Goal: Transaction & Acquisition: Purchase product/service

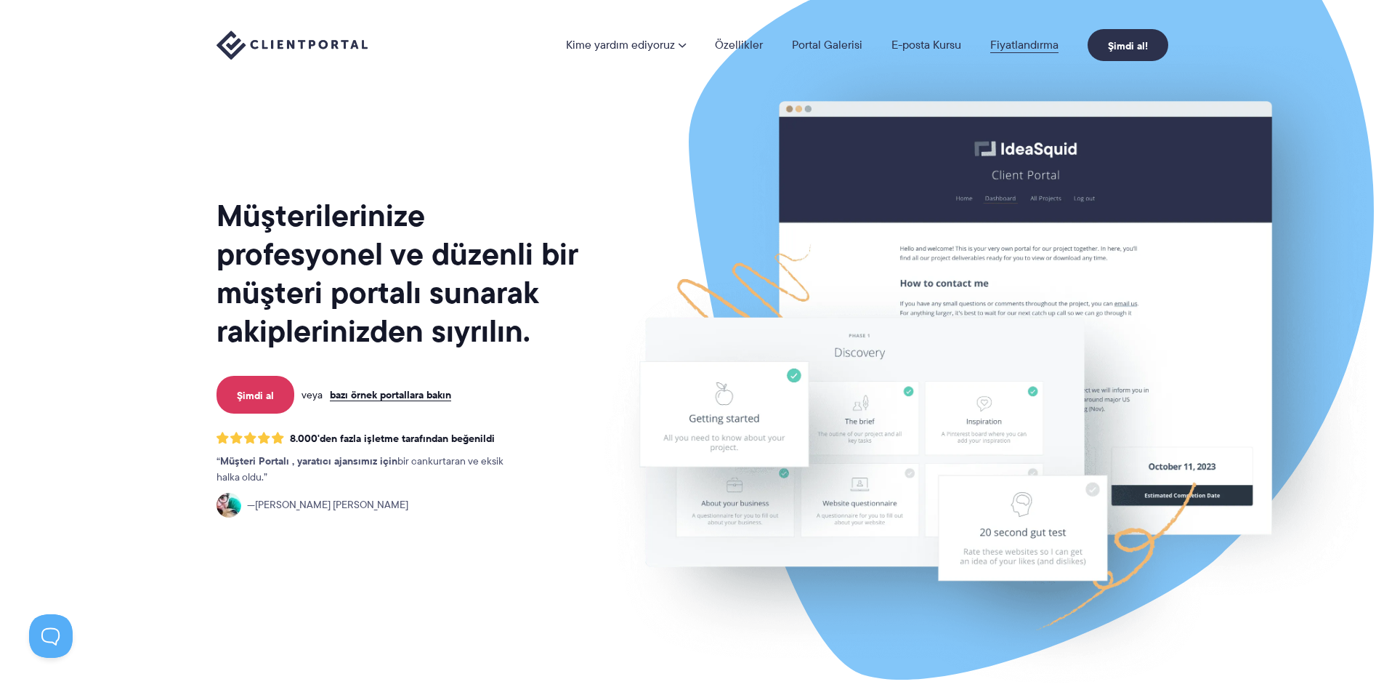
click at [1035, 45] on font "Fiyatlandırma" at bounding box center [1024, 44] width 68 height 17
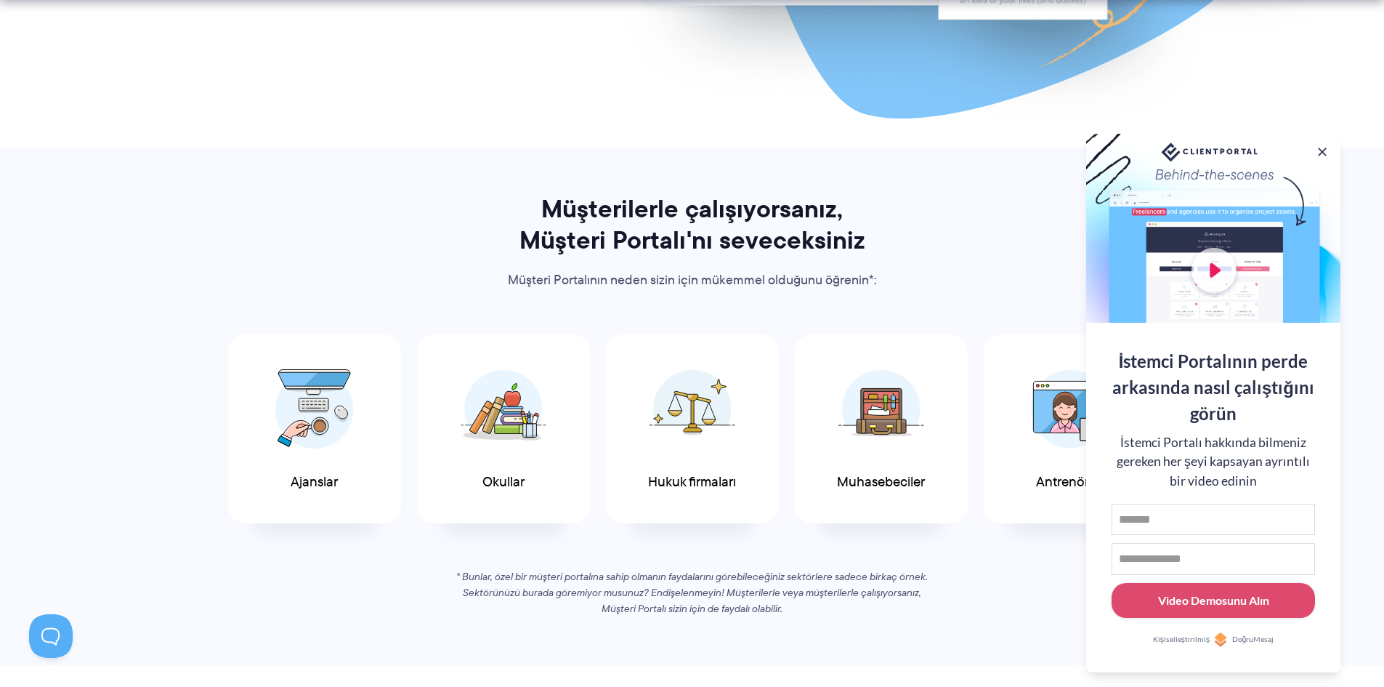
scroll to position [581, 0]
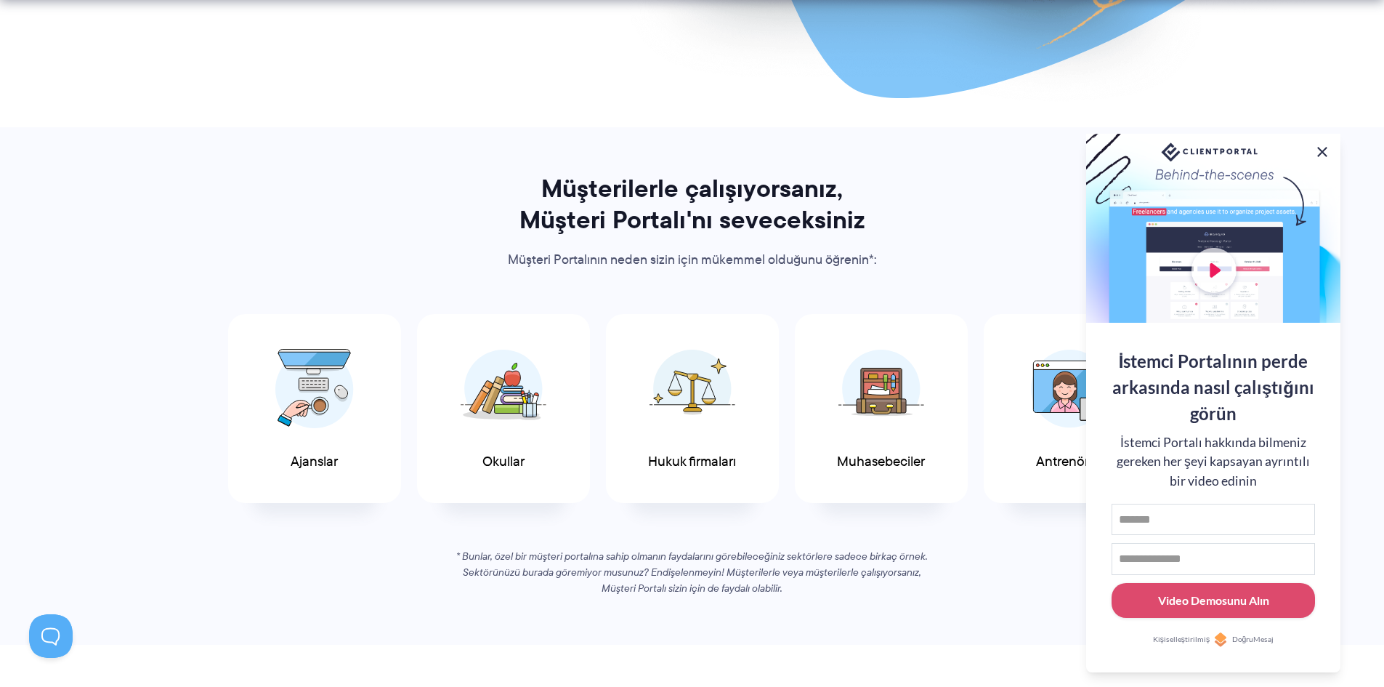
click at [1322, 147] on button at bounding box center [1322, 151] width 17 height 17
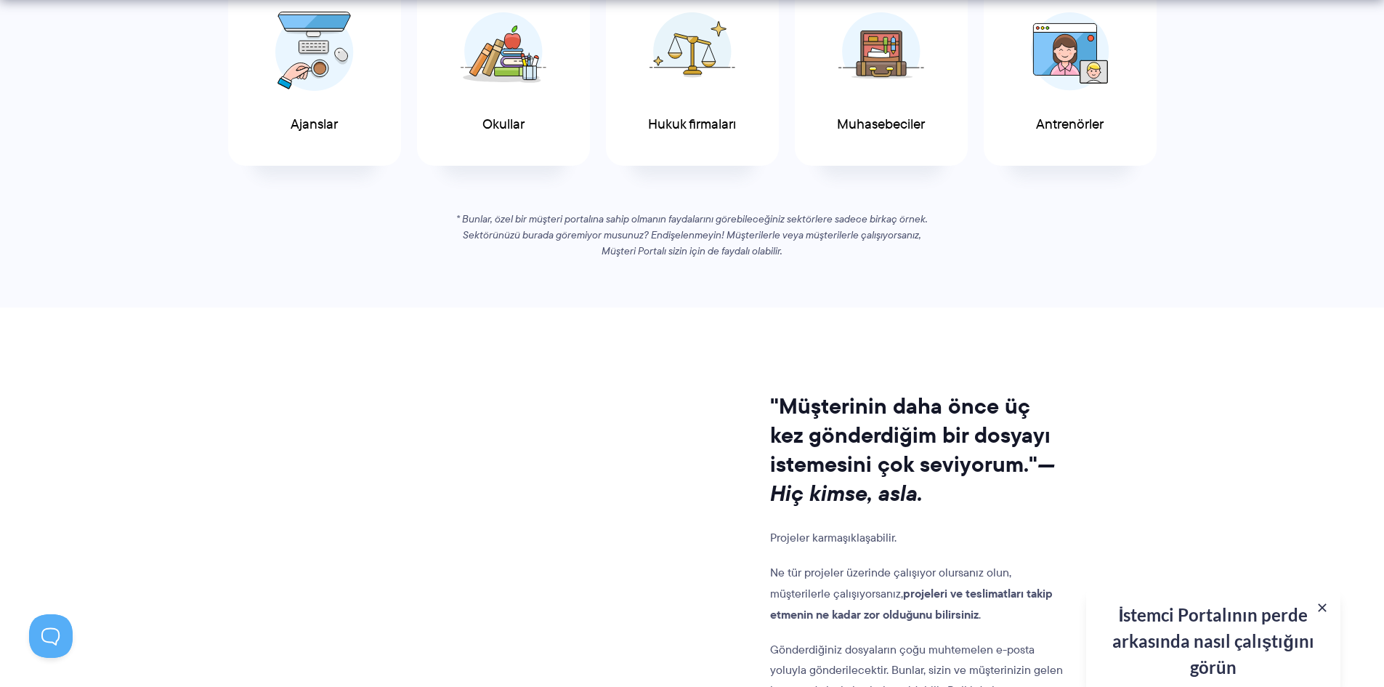
scroll to position [945, 0]
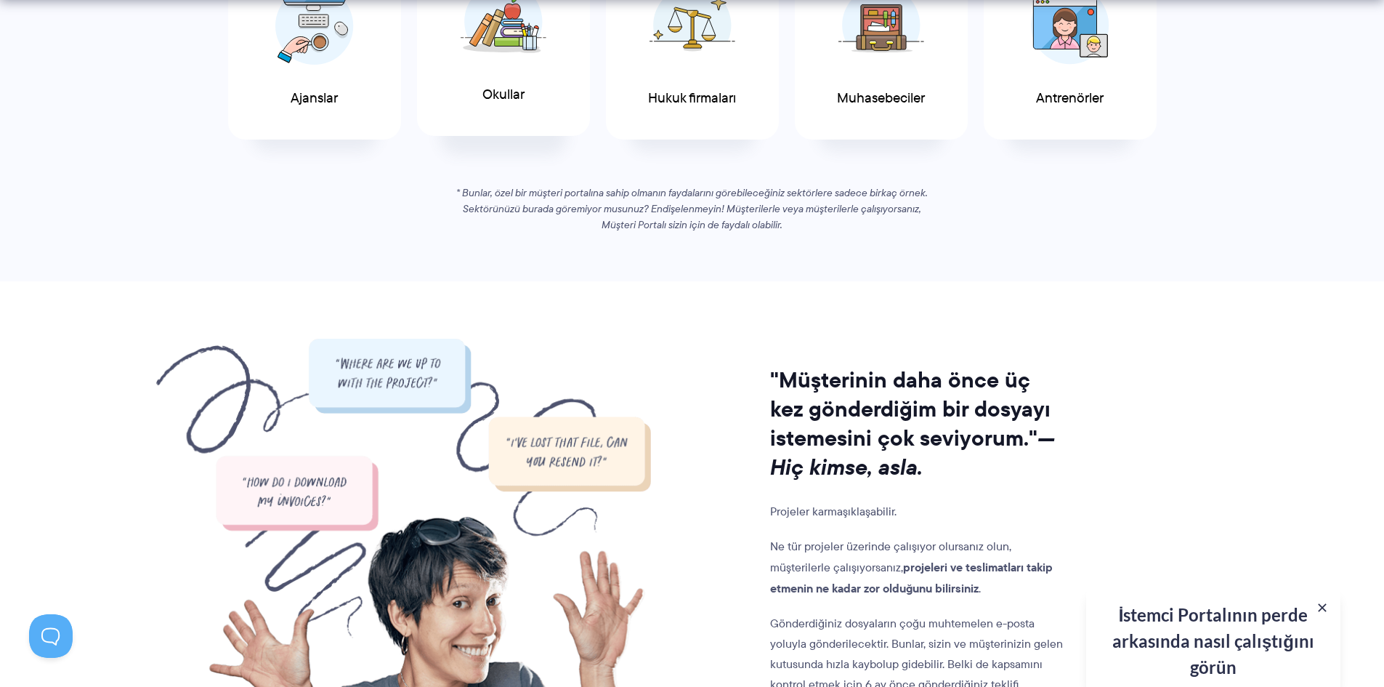
click at [514, 47] on img at bounding box center [504, 21] width 86 height 79
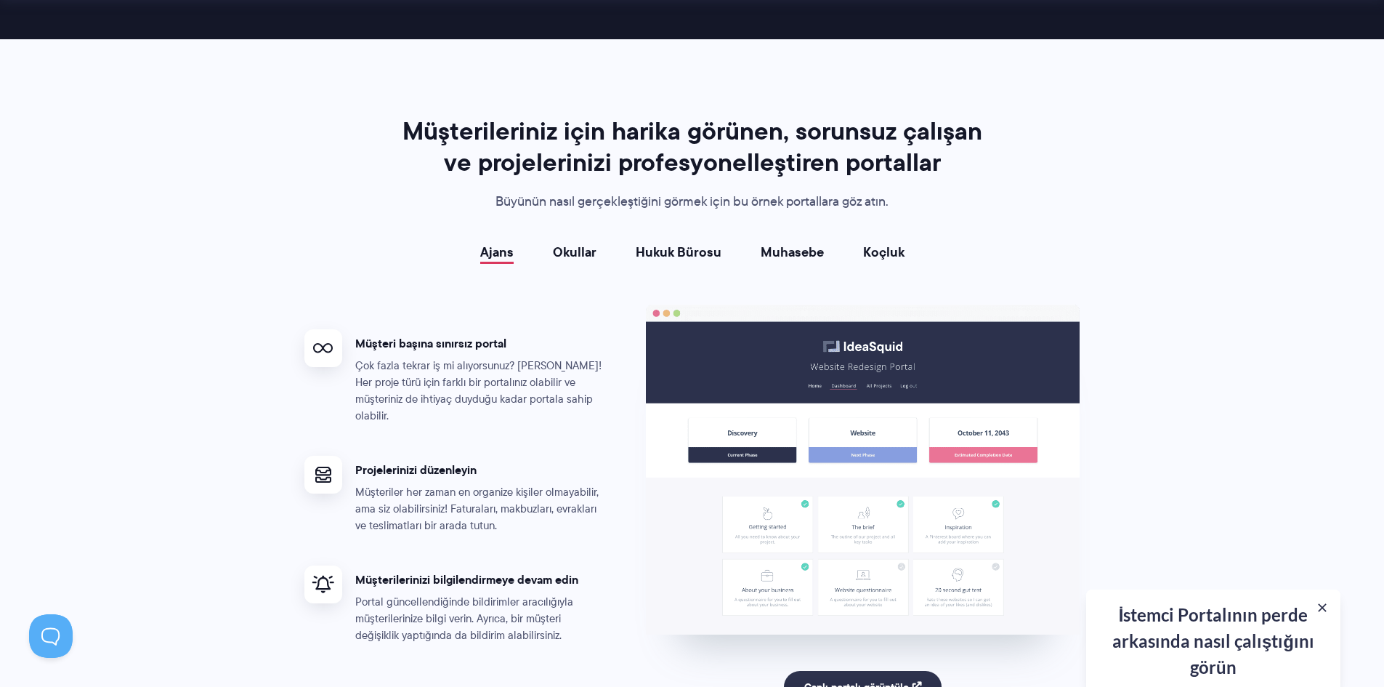
scroll to position [2543, 0]
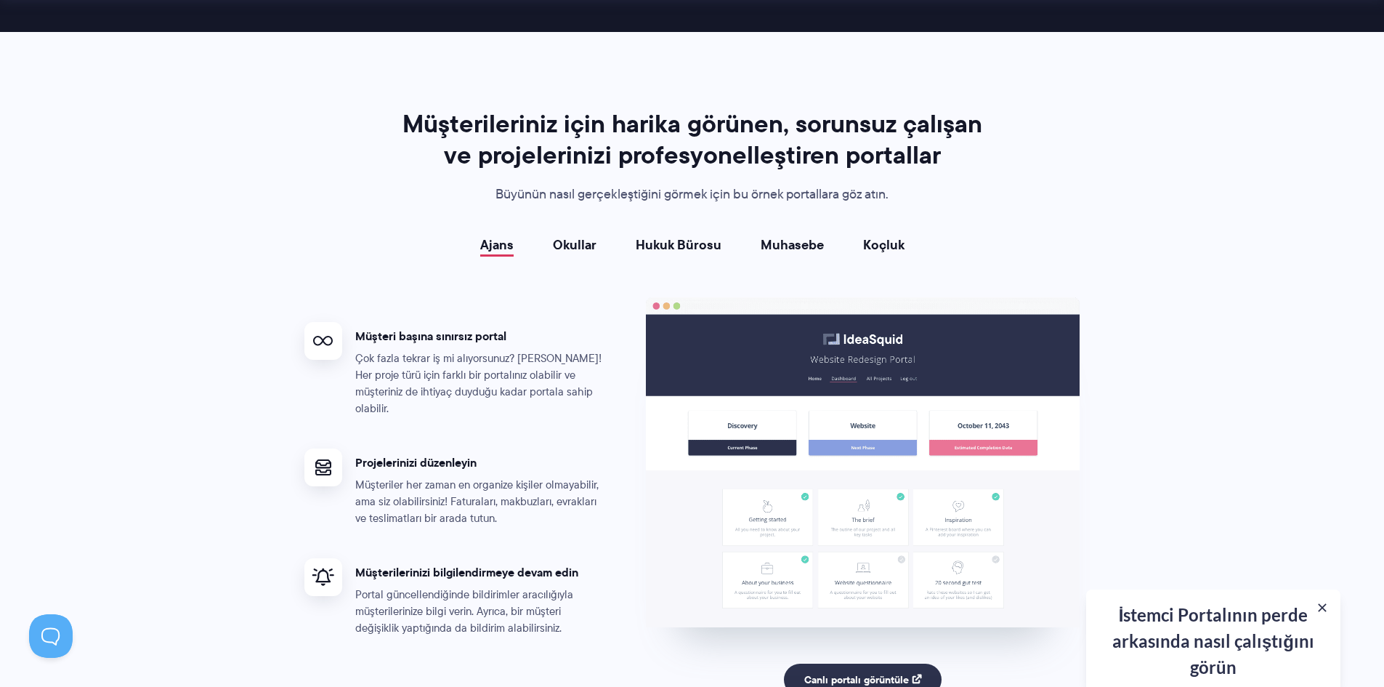
click at [574, 246] on font "Okullar" at bounding box center [575, 245] width 44 height 20
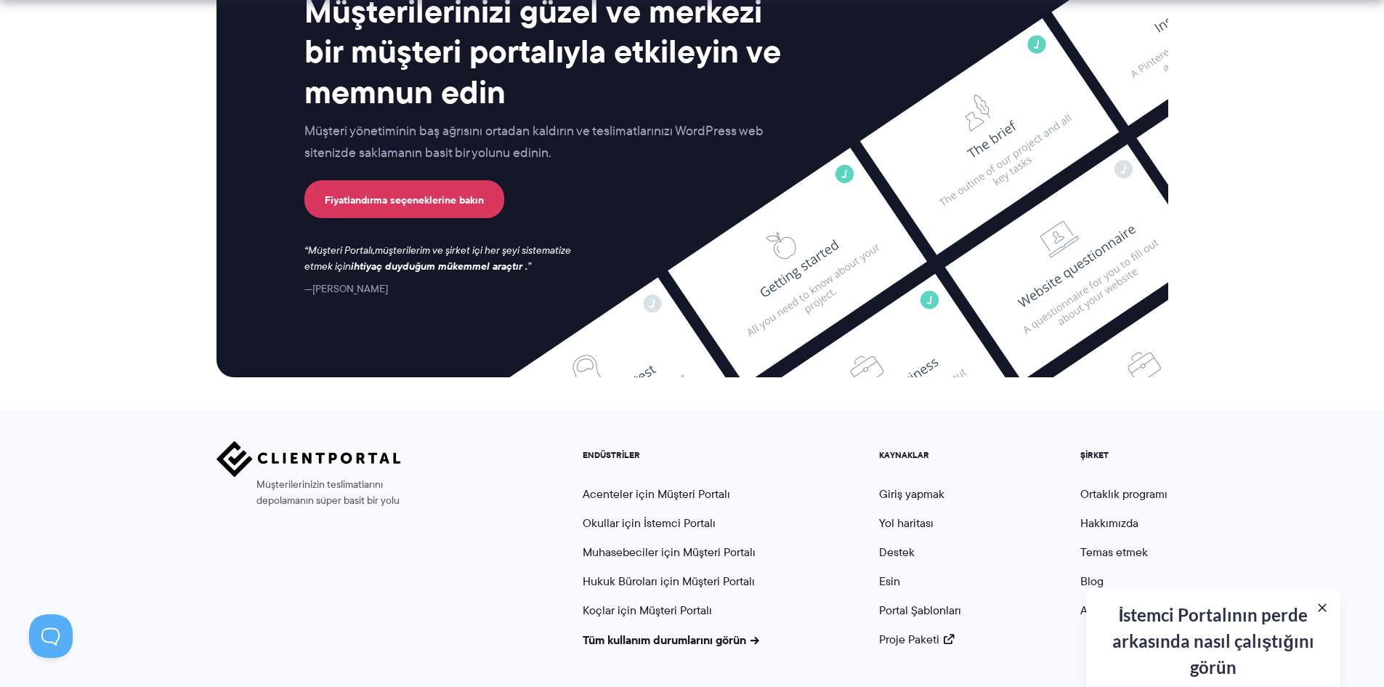
scroll to position [6006, 0]
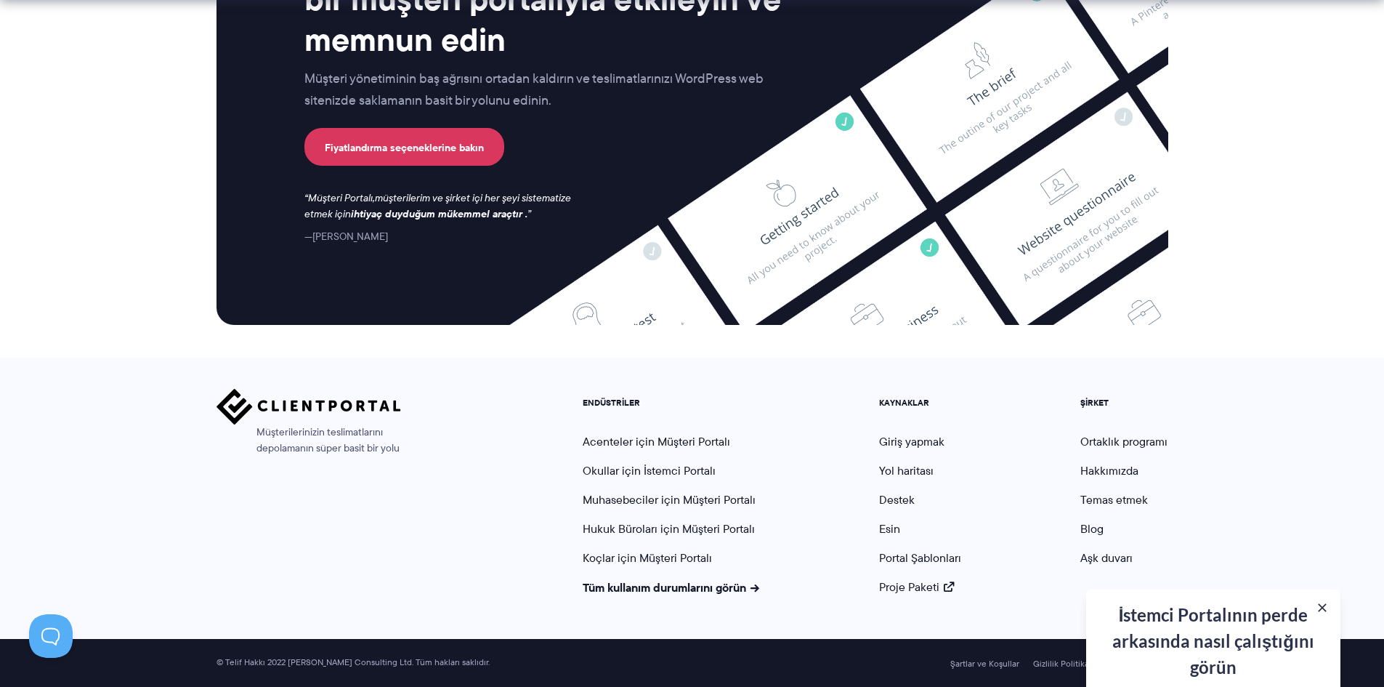
click at [1323, 610] on button at bounding box center [1322, 607] width 15 height 15
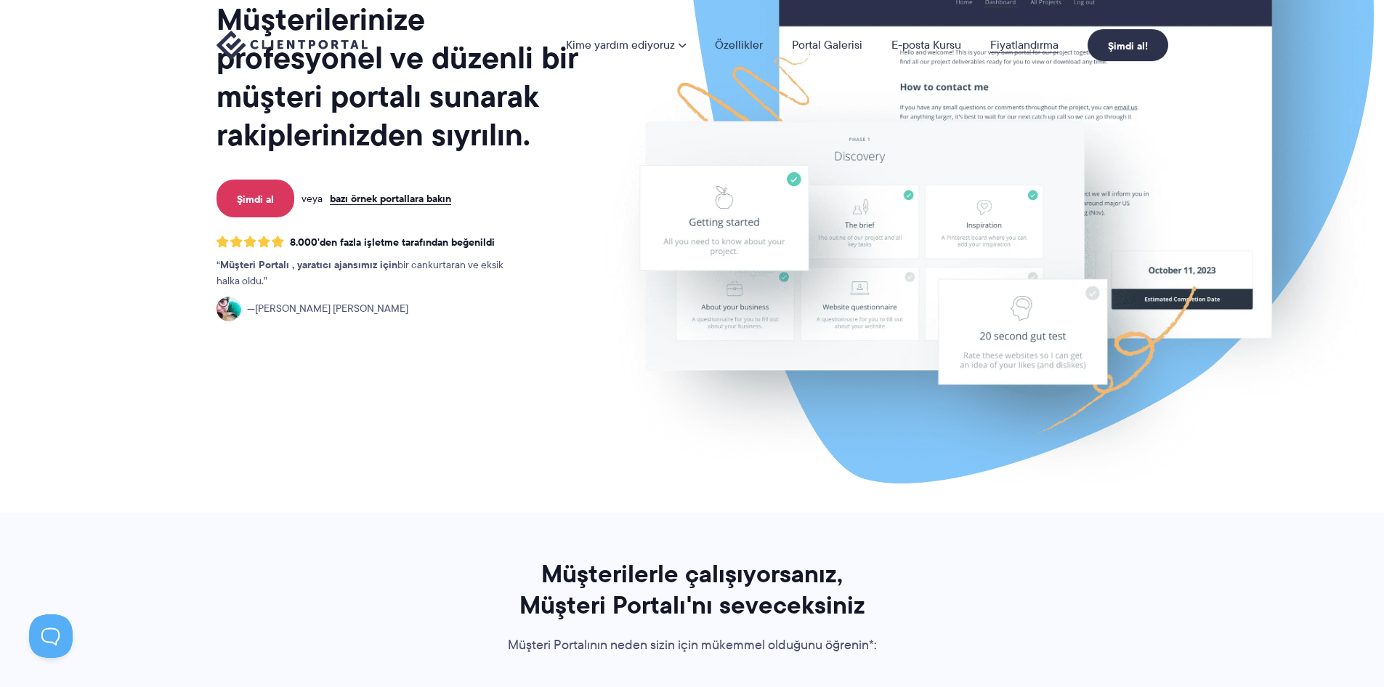
scroll to position [0, 0]
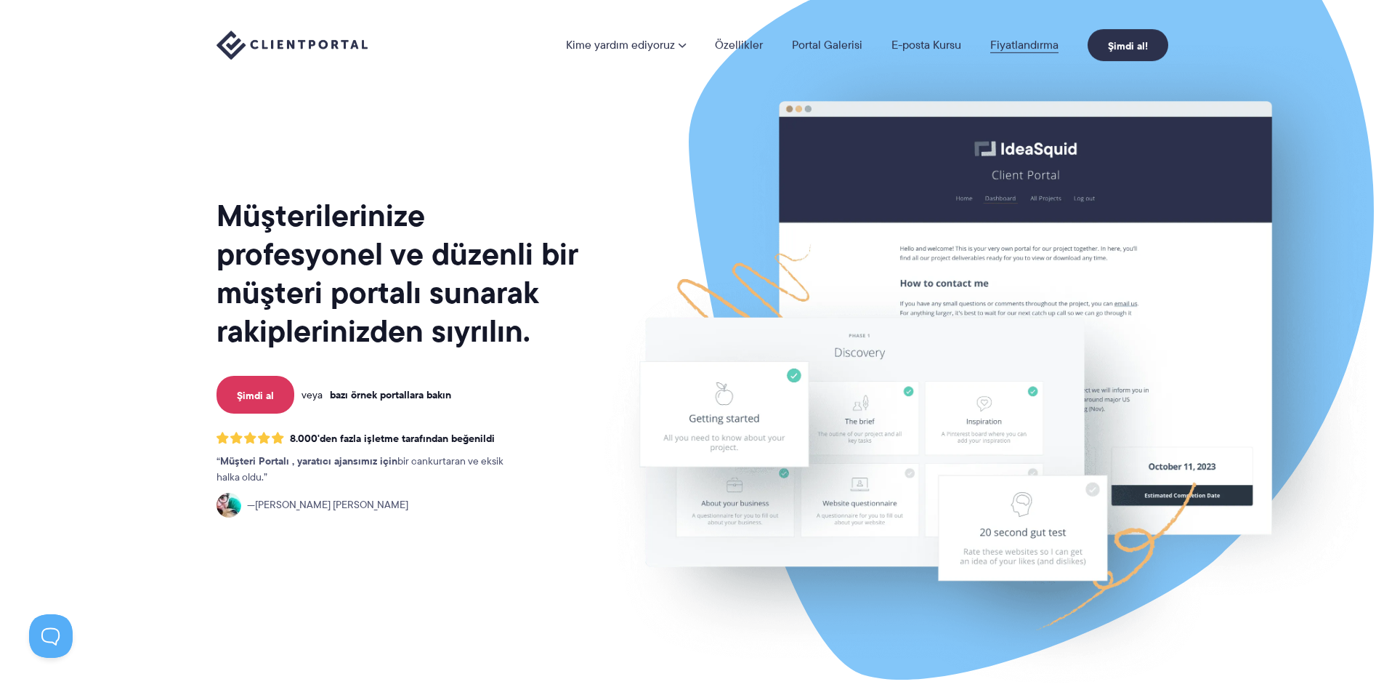
click at [413, 395] on font "bazı örnek portallara bakın" at bounding box center [390, 395] width 121 height 16
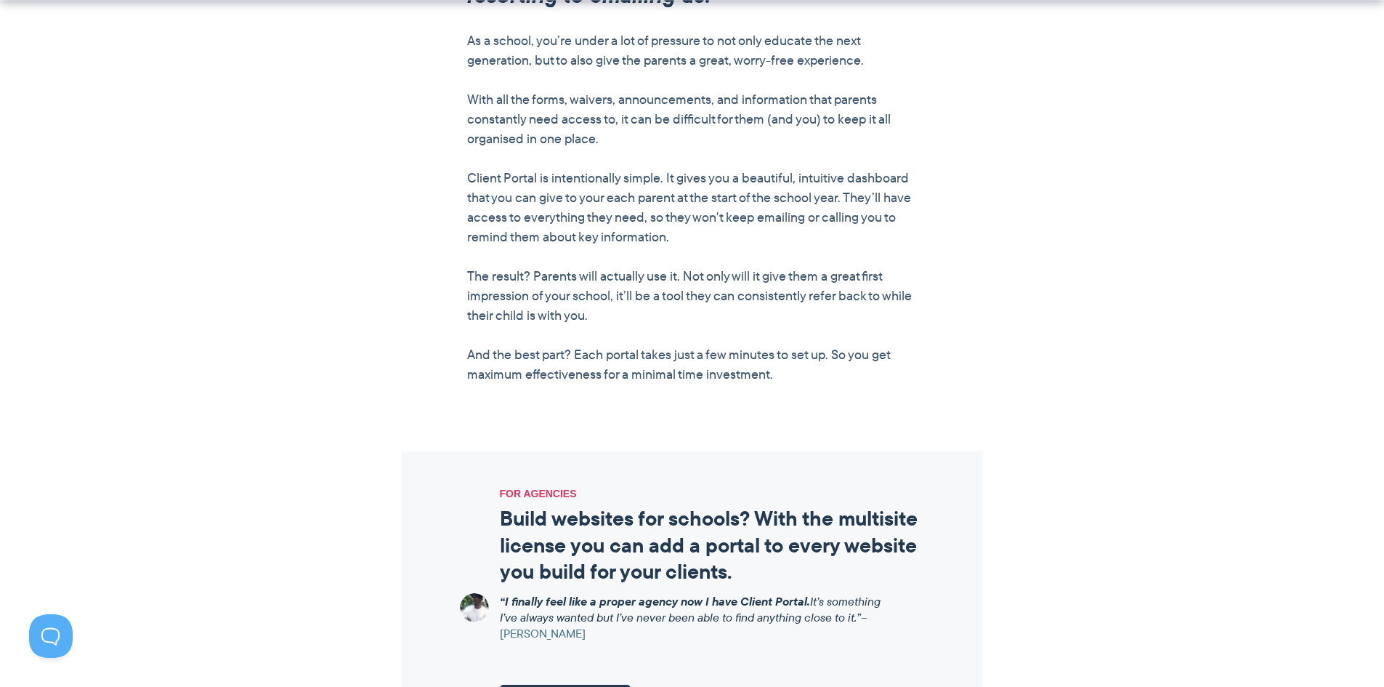
scroll to position [1235, 0]
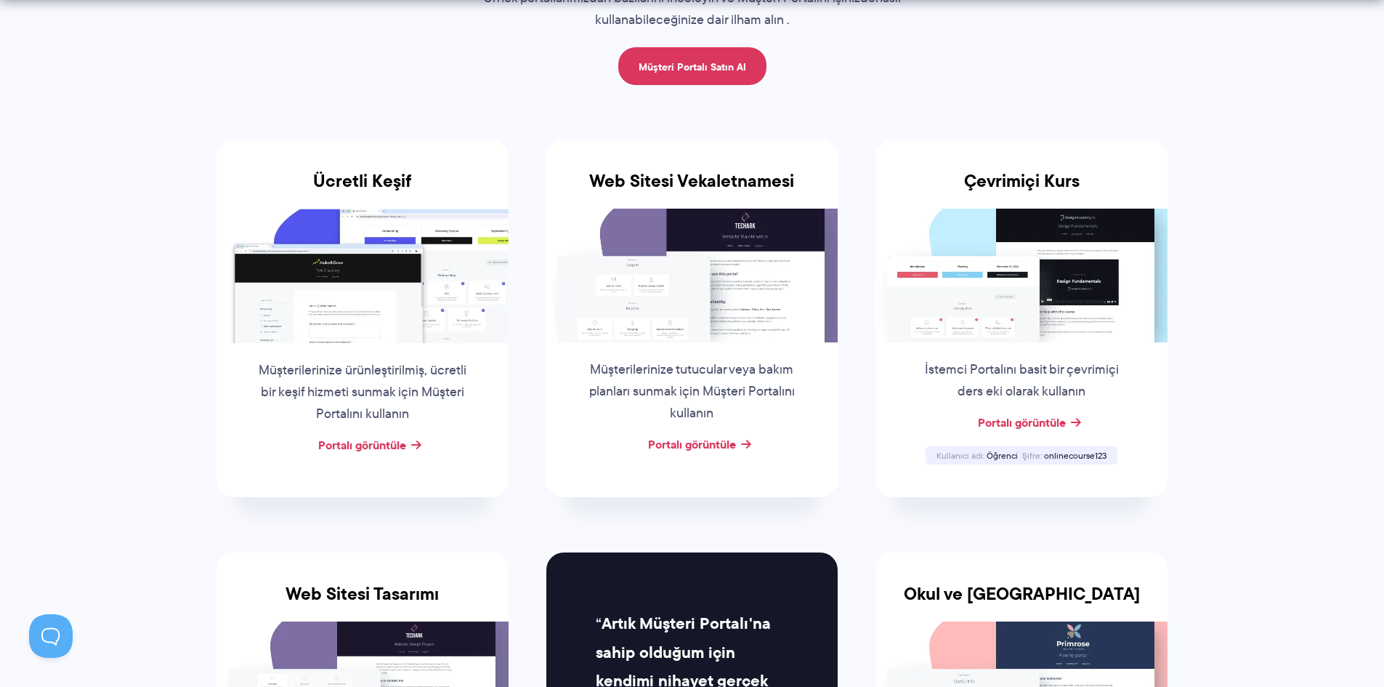
click at [692, 270] on img at bounding box center [692, 276] width 292 height 134
click at [713, 444] on font "Portalı görüntüle" at bounding box center [692, 443] width 88 height 17
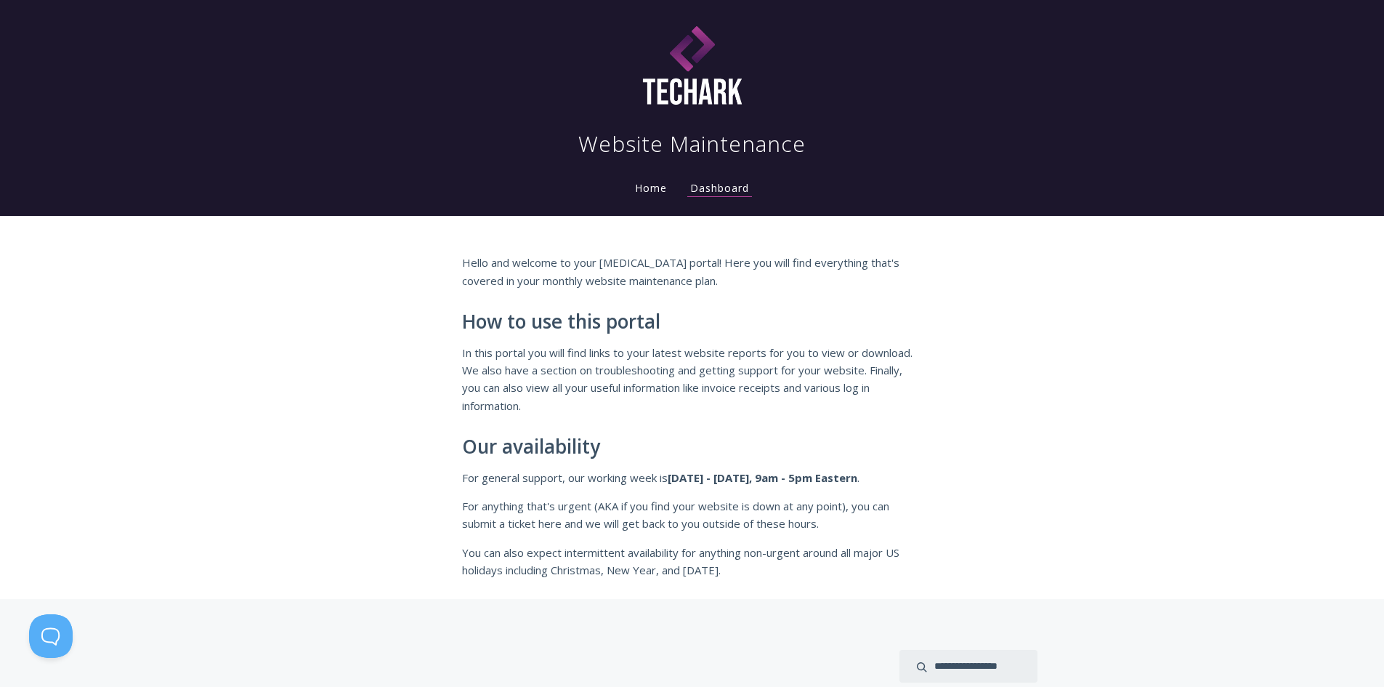
click at [644, 188] on link "Home" at bounding box center [651, 188] width 38 height 14
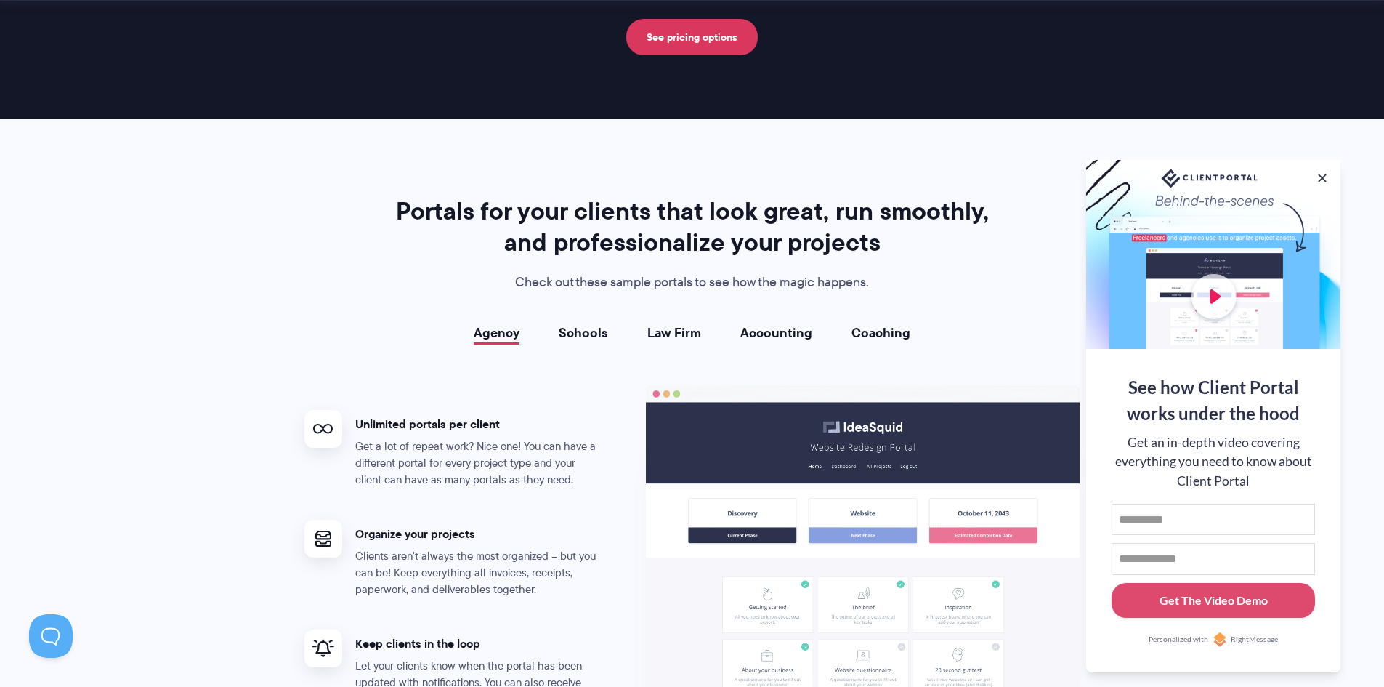
scroll to position [2470, 0]
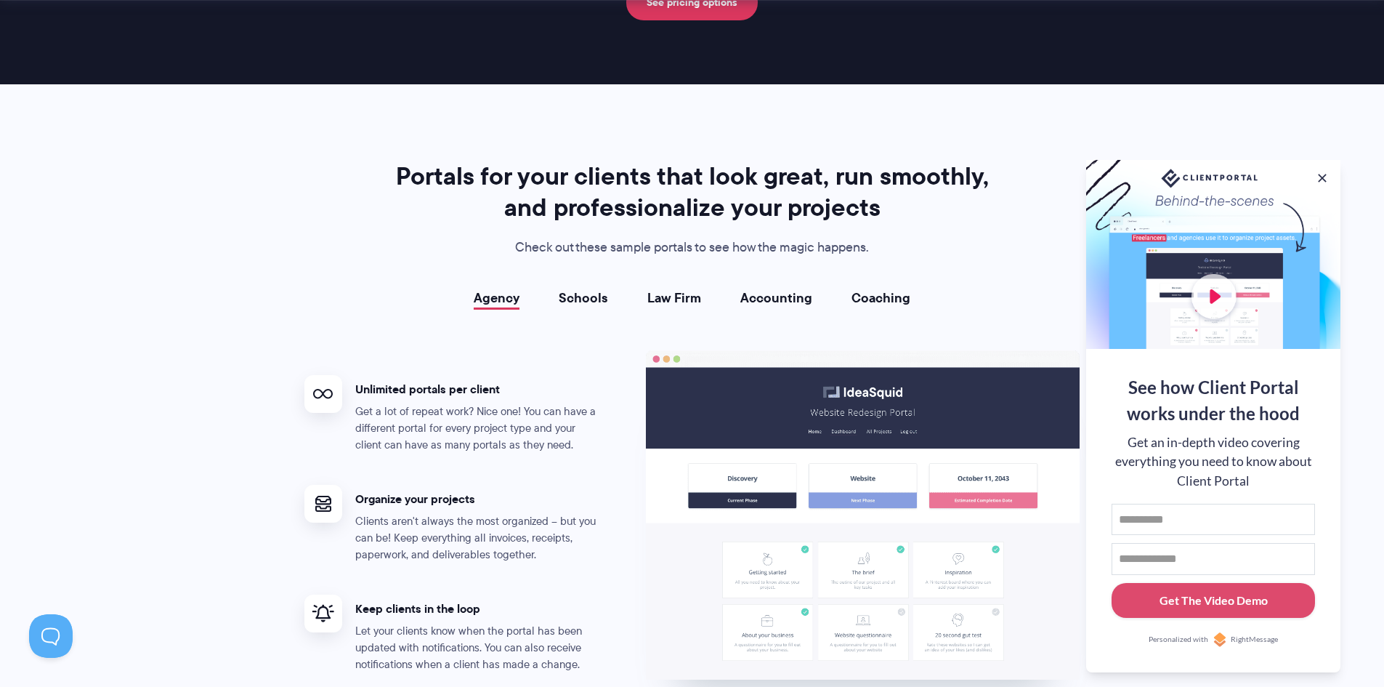
click at [689, 304] on link "Law Firm" at bounding box center [674, 298] width 54 height 15
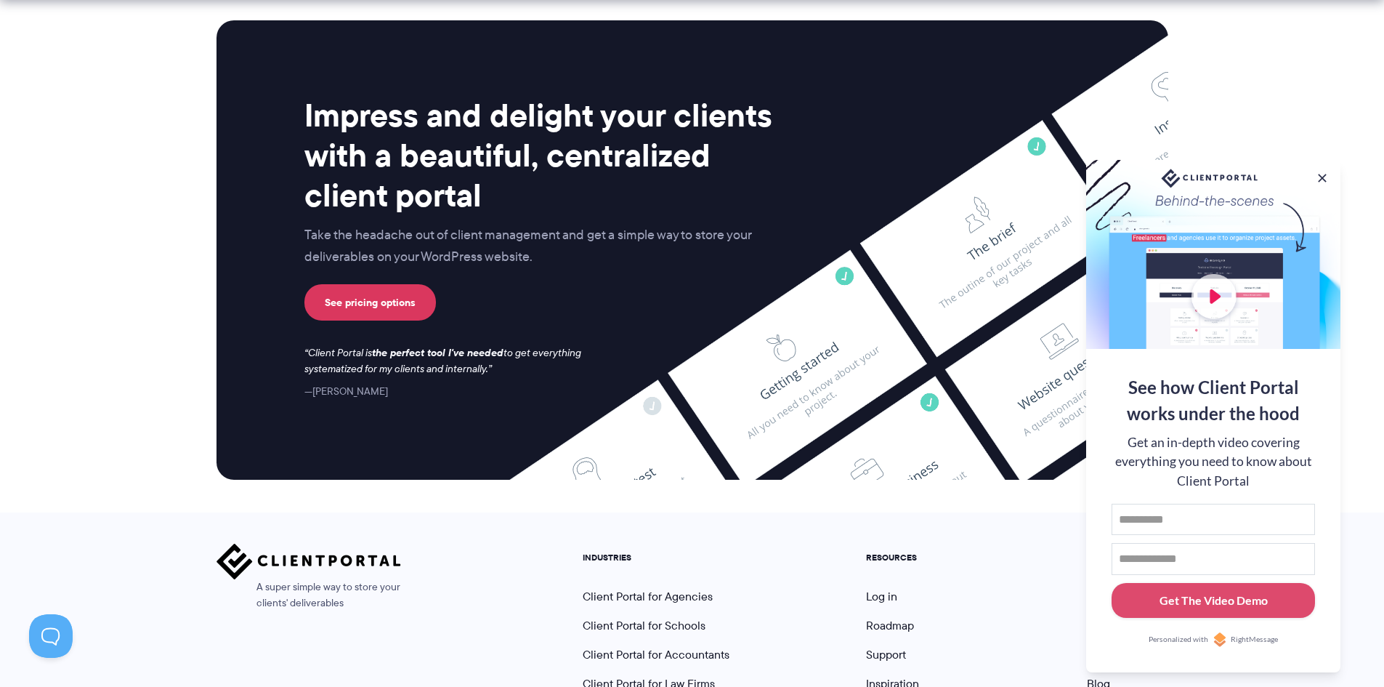
scroll to position [5894, 0]
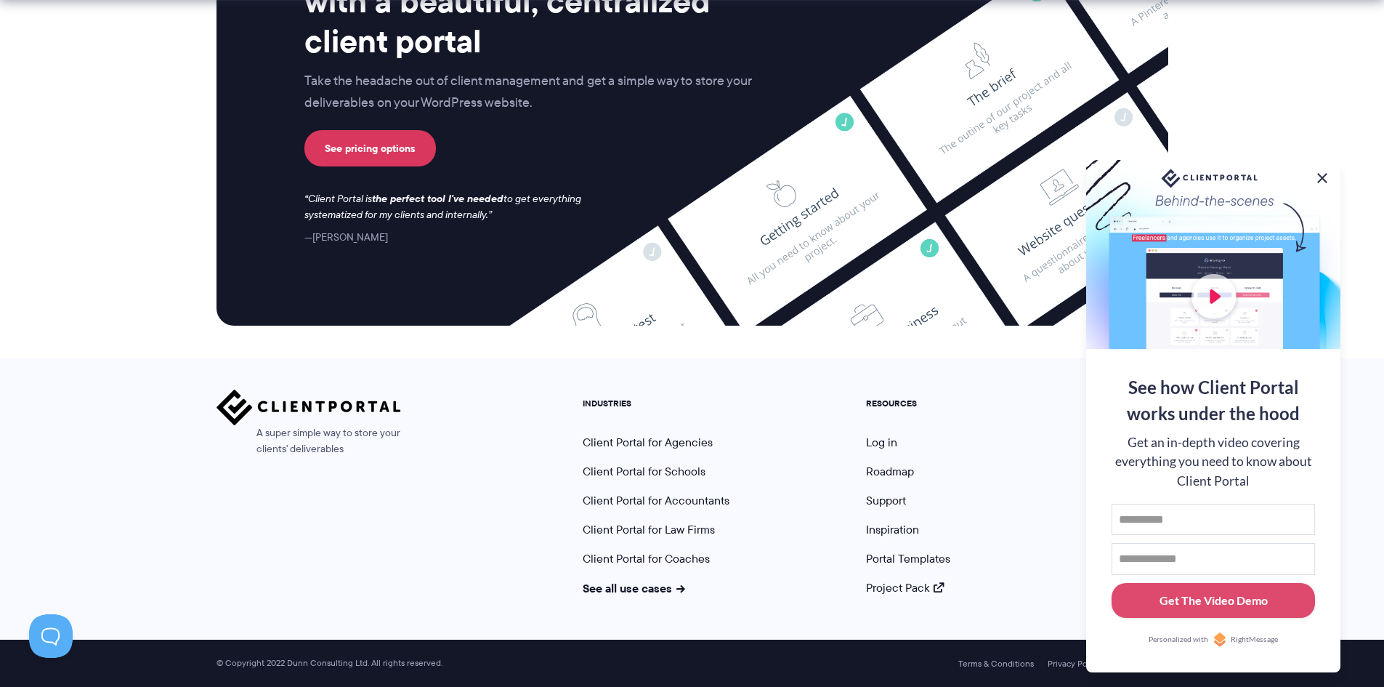
click at [1319, 177] on button at bounding box center [1322, 177] width 17 height 17
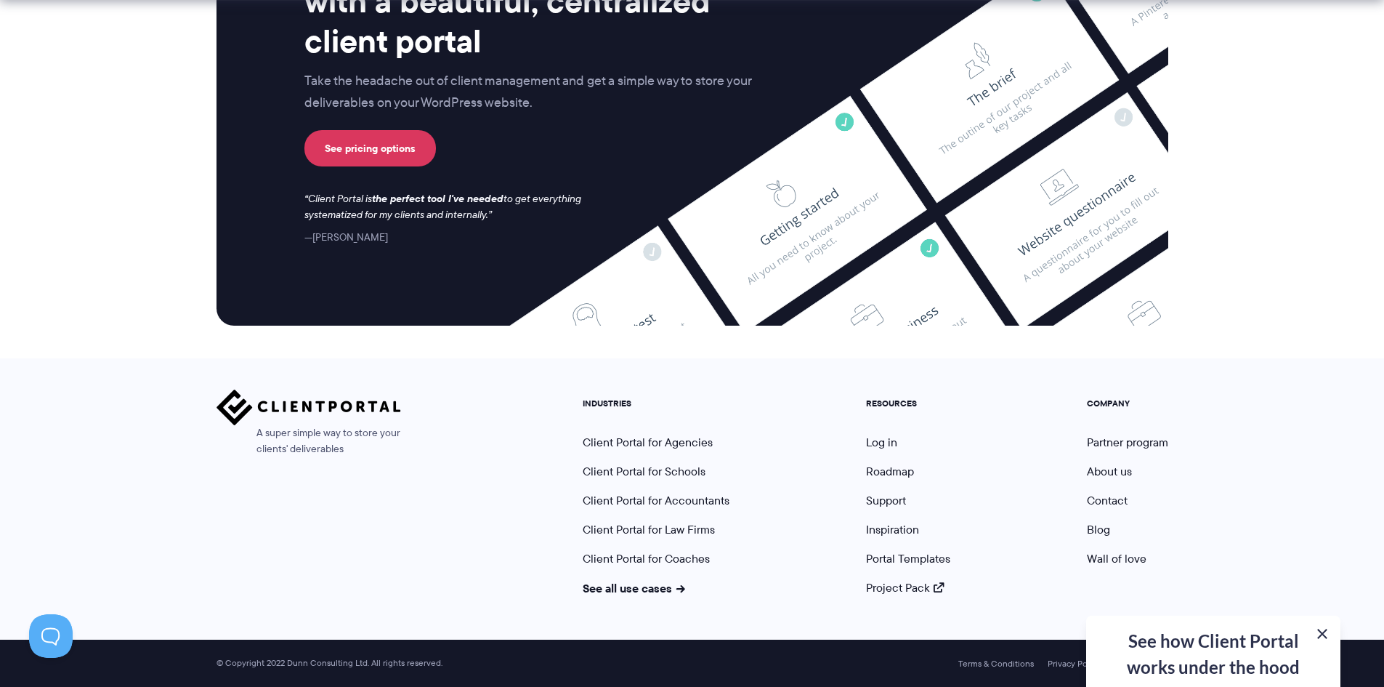
click at [1323, 634] on button at bounding box center [1322, 633] width 17 height 17
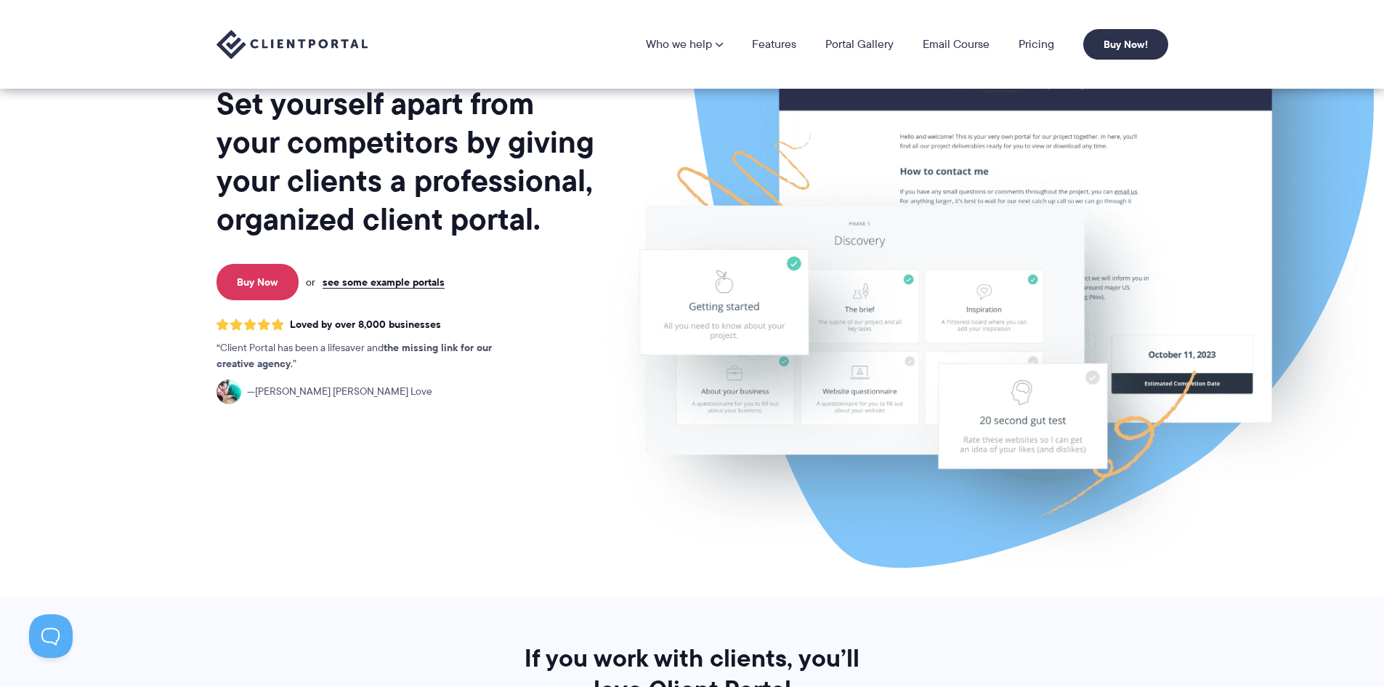
scroll to position [0, 0]
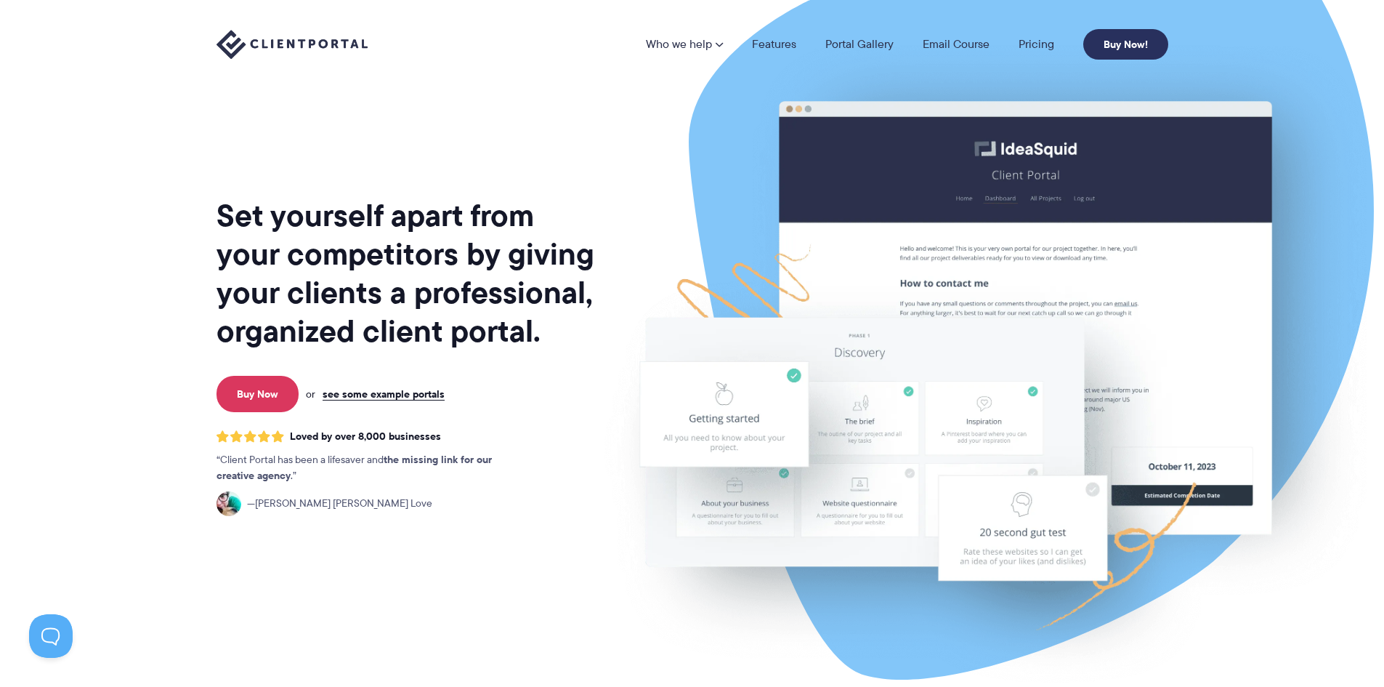
click at [1104, 44] on link "Buy Now!" at bounding box center [1125, 44] width 85 height 31
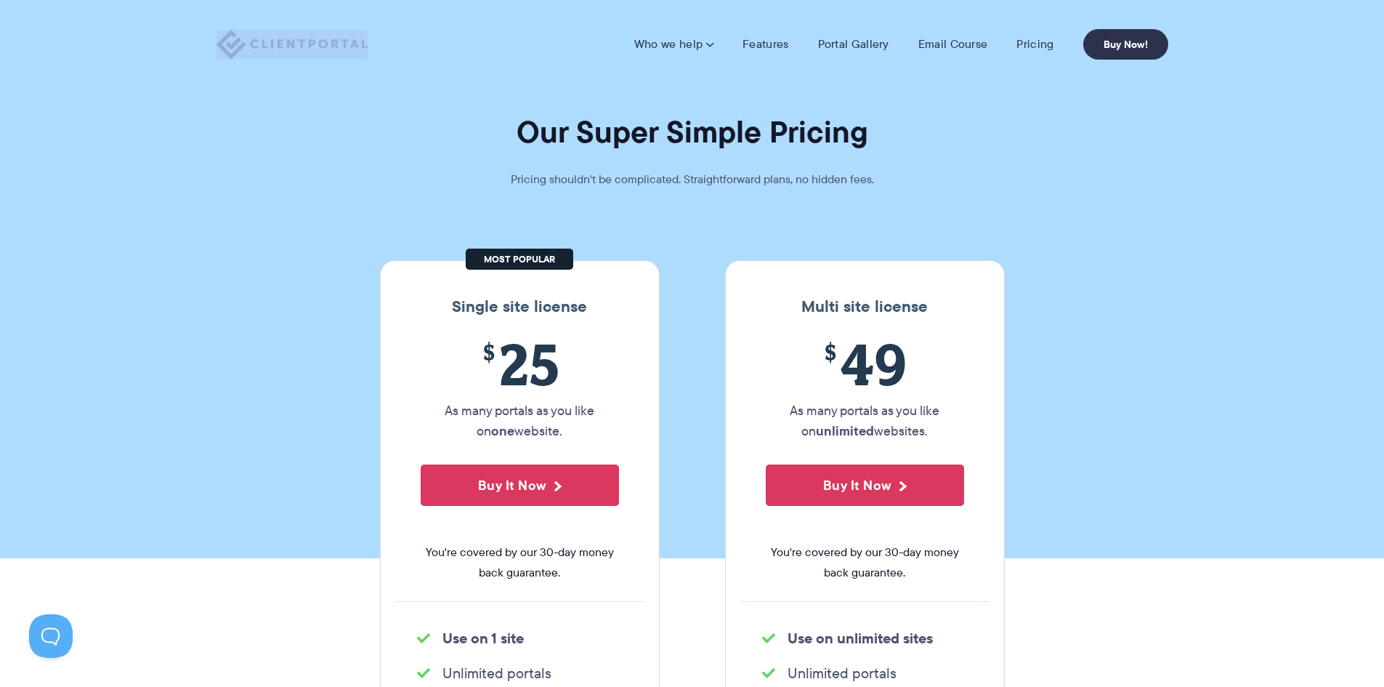
drag, startPoint x: 375, startPoint y: 43, endPoint x: 247, endPoint y: 43, distance: 127.9
click at [247, 43] on div "Who we help Who we help View pricing Agencies See how Client Portal can help gi…" at bounding box center [693, 44] width 952 height 31
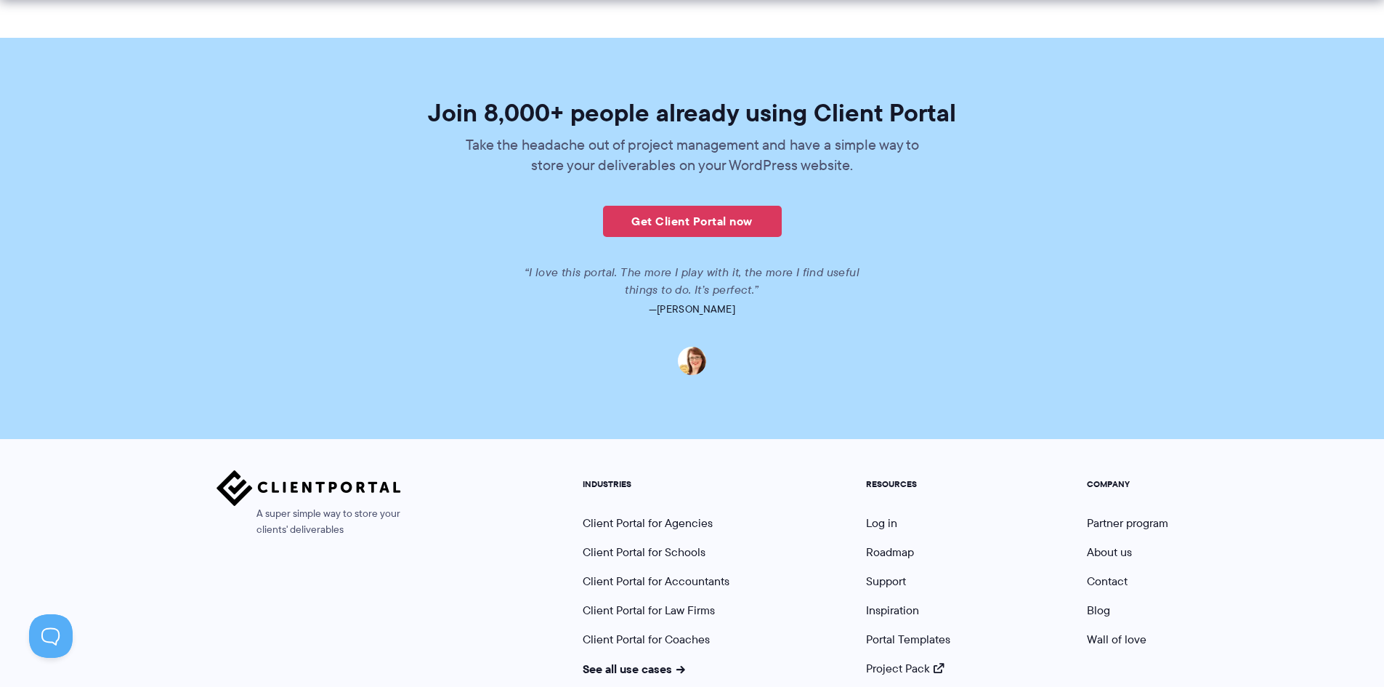
scroll to position [3538, 0]
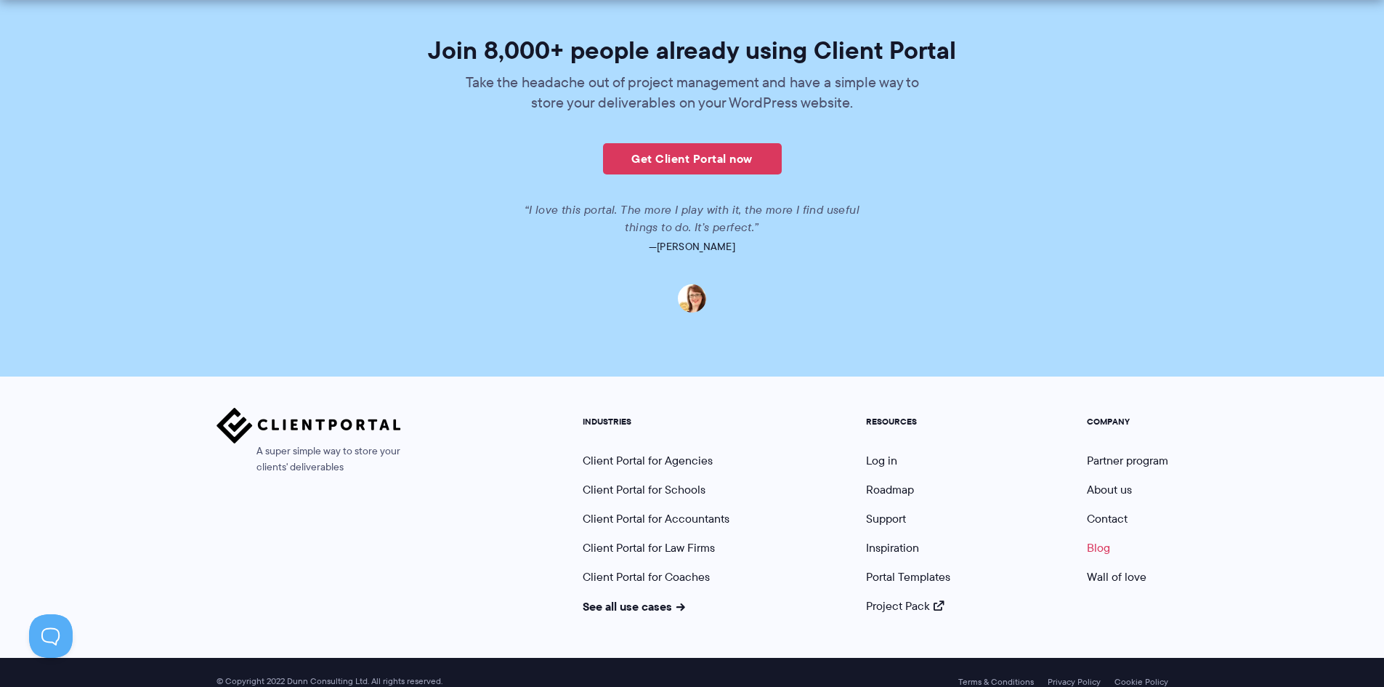
click at [1104, 539] on link "Blog" at bounding box center [1098, 547] width 23 height 17
